Goal: Information Seeking & Learning: Learn about a topic

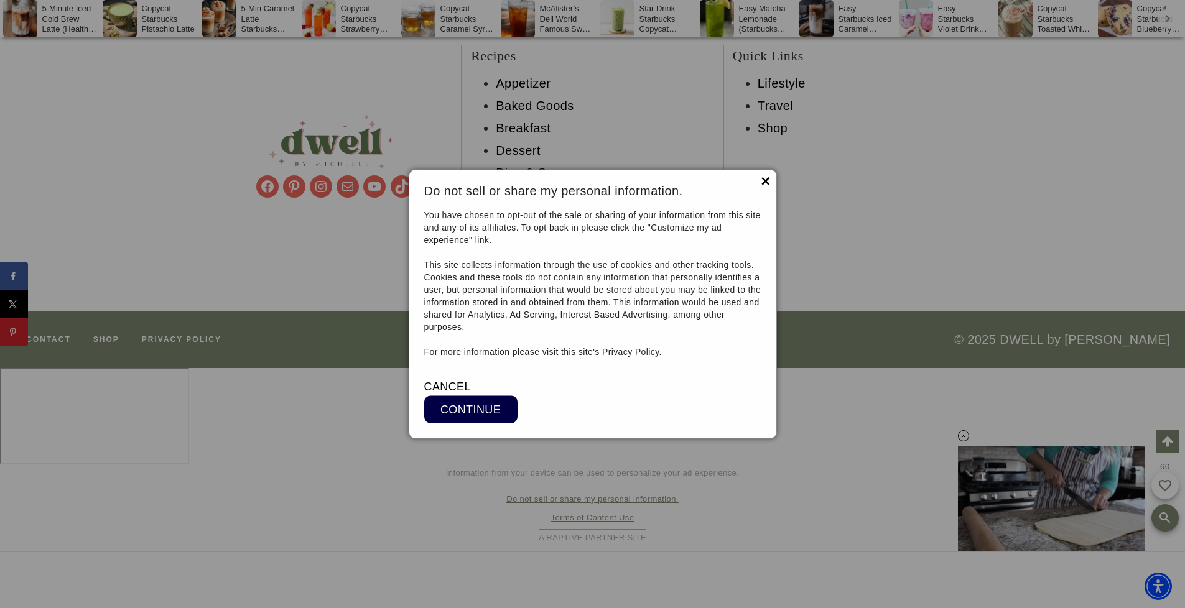
scroll to position [11098, 0]
